Goal: Navigation & Orientation: Find specific page/section

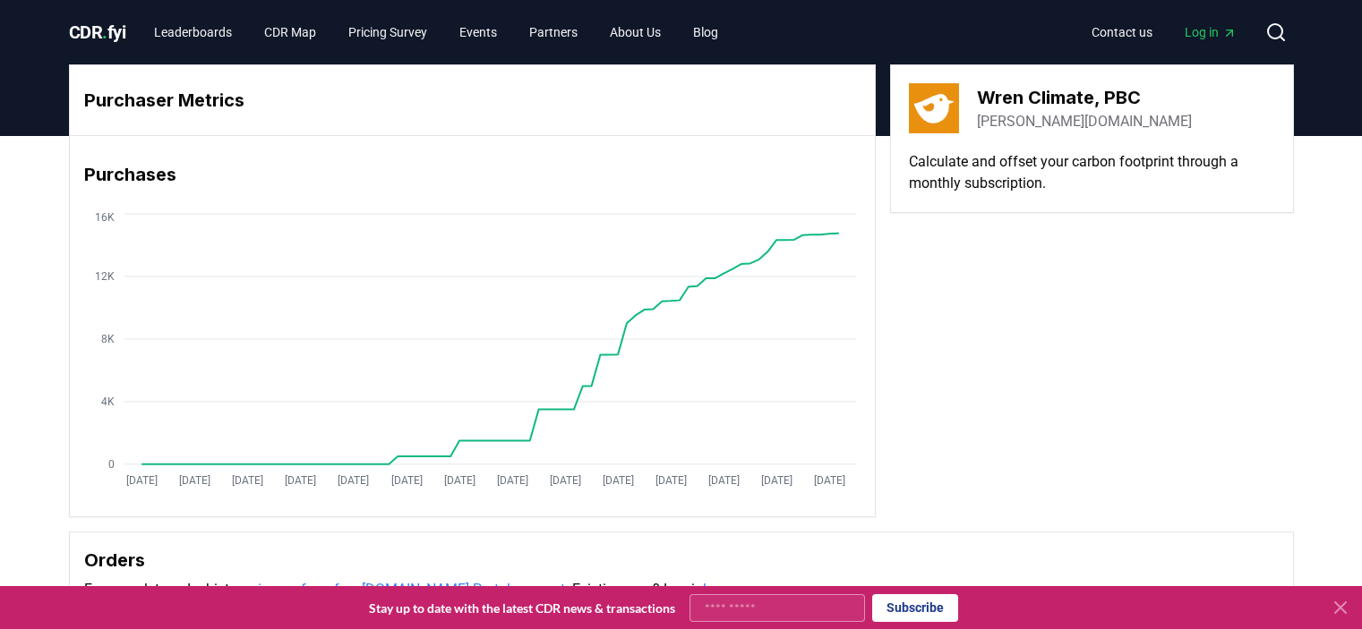
scroll to position [429, 0]
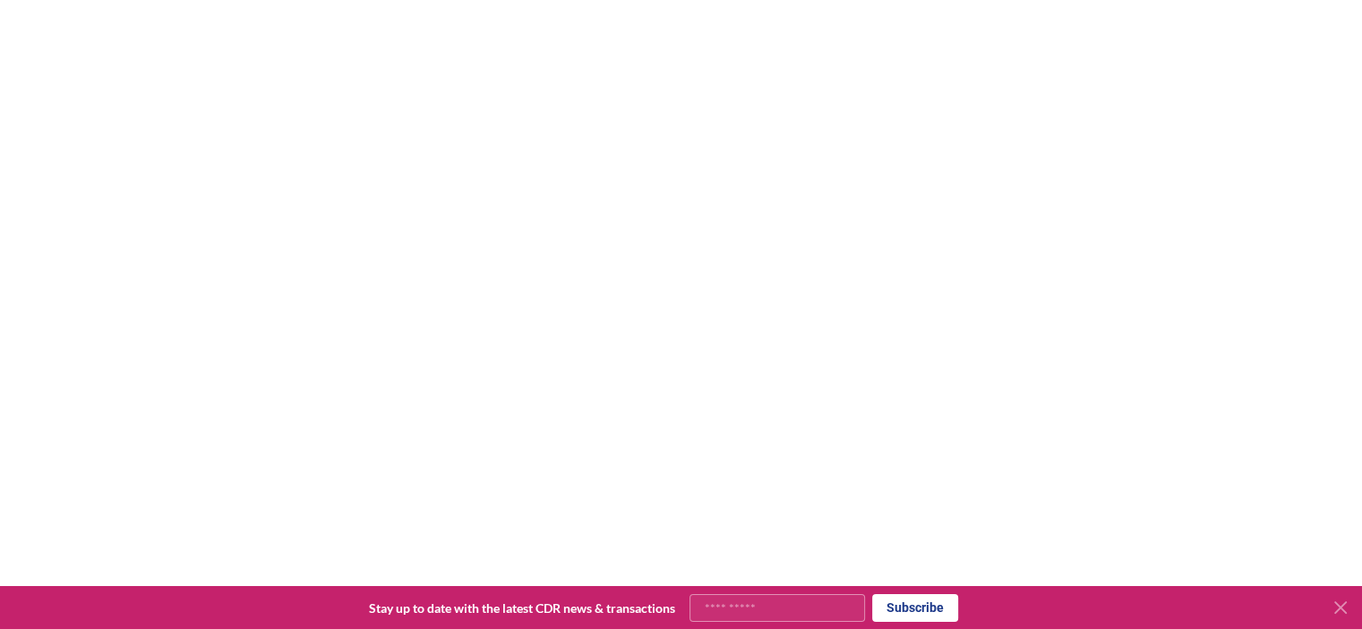
scroll to position [322, 0]
